Goal: Task Accomplishment & Management: Use online tool/utility

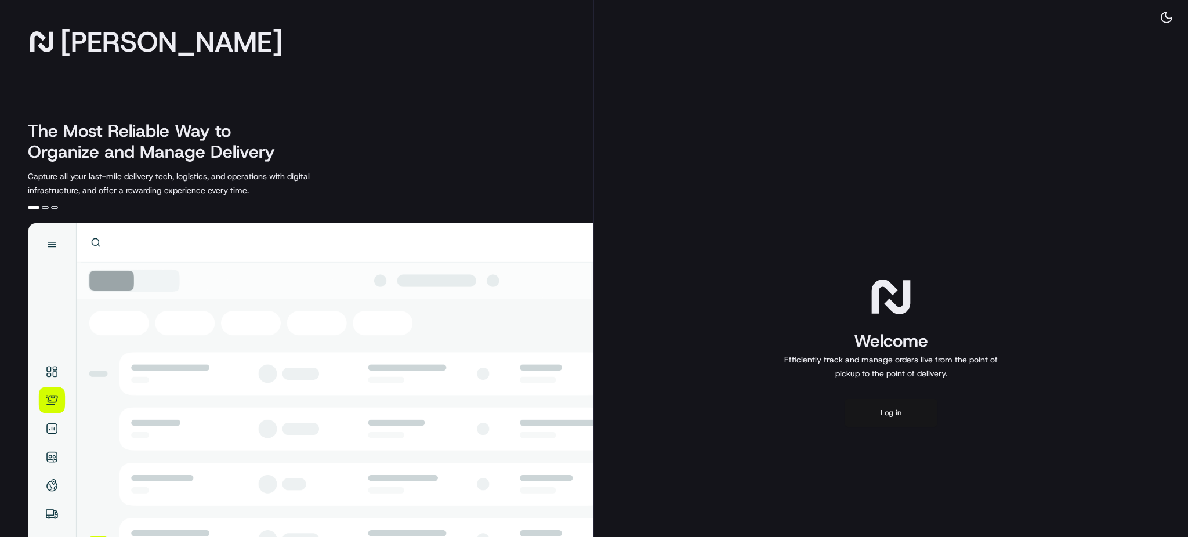
click at [888, 417] on button "Log in" at bounding box center [891, 413] width 93 height 28
